Goal: Information Seeking & Learning: Learn about a topic

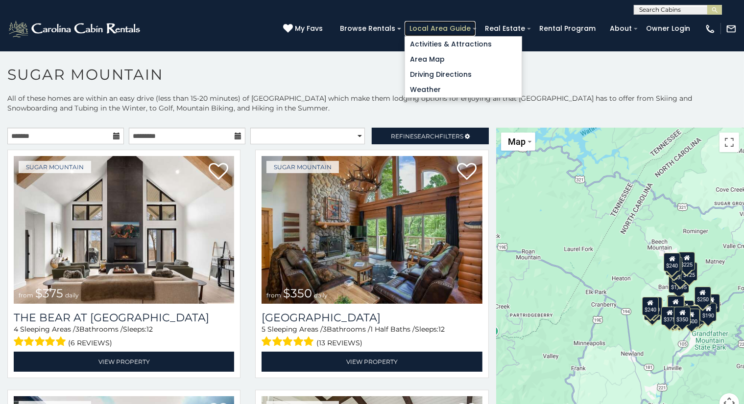
click at [452, 24] on link "Local Area Guide" at bounding box center [439, 28] width 71 height 15
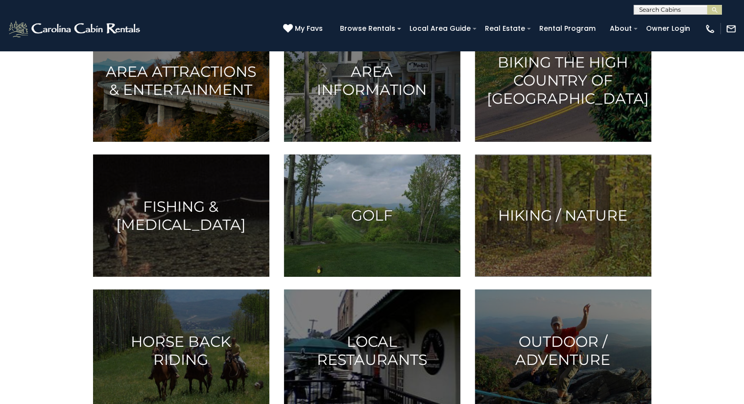
scroll to position [309, 0]
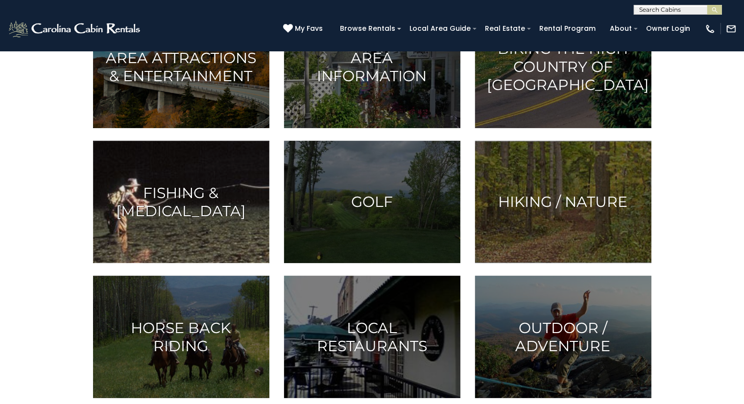
click at [154, 169] on img at bounding box center [181, 202] width 176 height 122
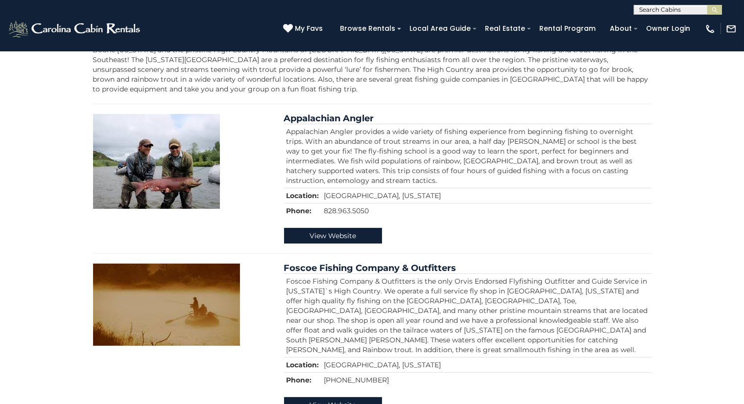
scroll to position [116, 0]
